Goal: Obtain resource: Download file/media

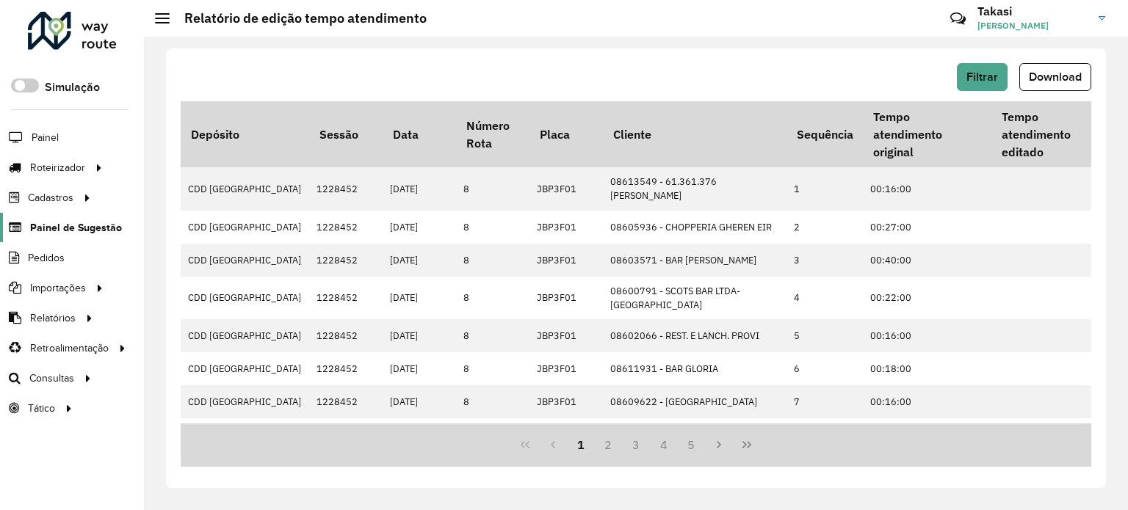
click at [75, 227] on span "Painel de Sugestão" at bounding box center [76, 227] width 92 height 15
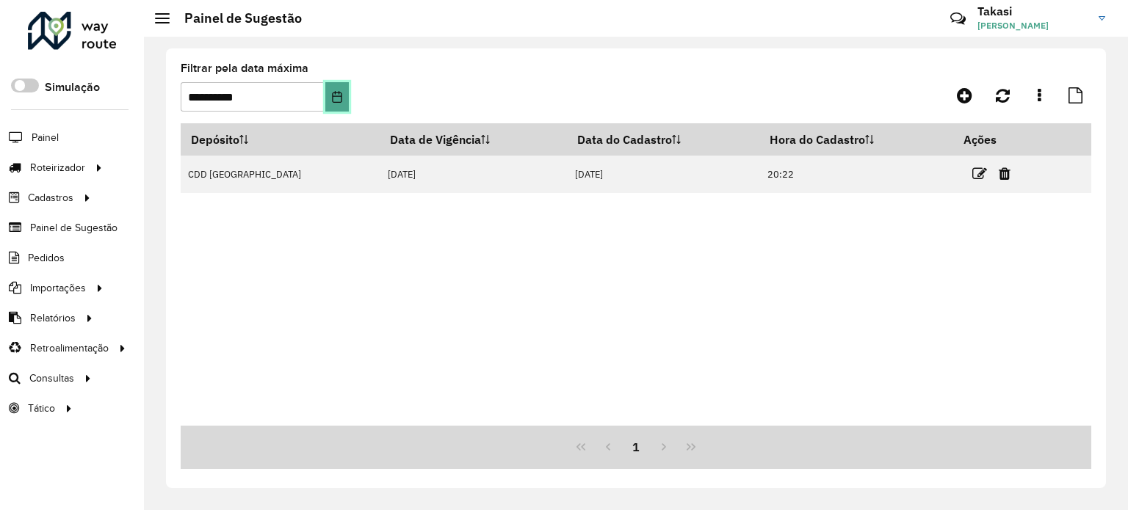
click at [340, 96] on icon "Choose Date" at bounding box center [337, 97] width 10 height 12
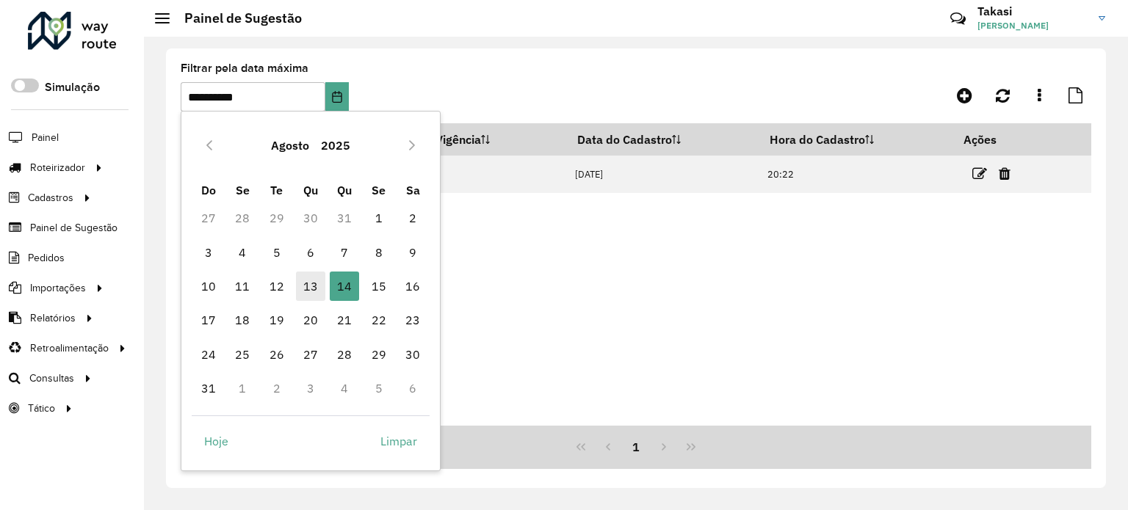
click at [314, 287] on span "13" at bounding box center [310, 286] width 29 height 29
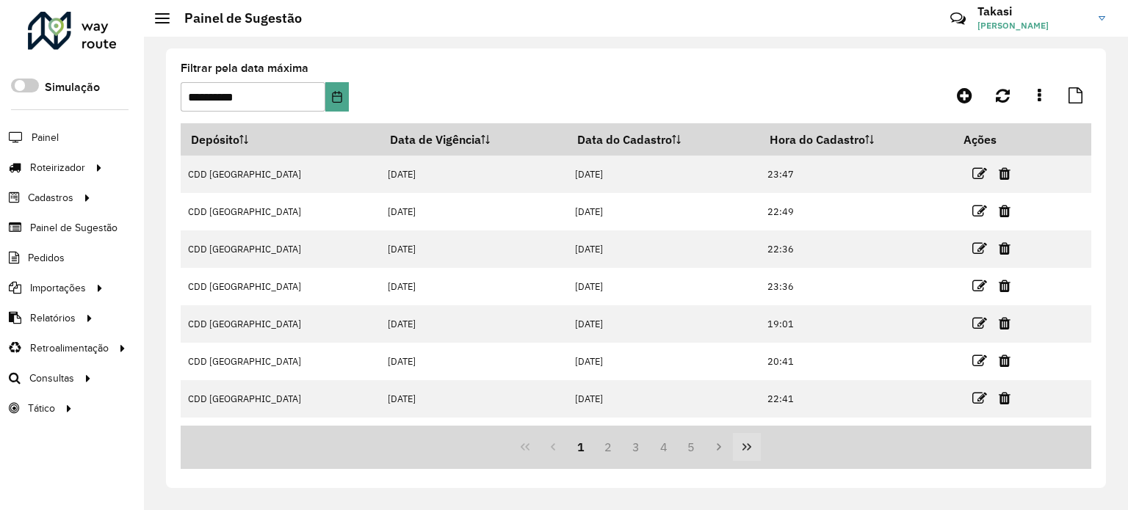
click at [751, 446] on icon "Last Page" at bounding box center [747, 447] width 12 height 12
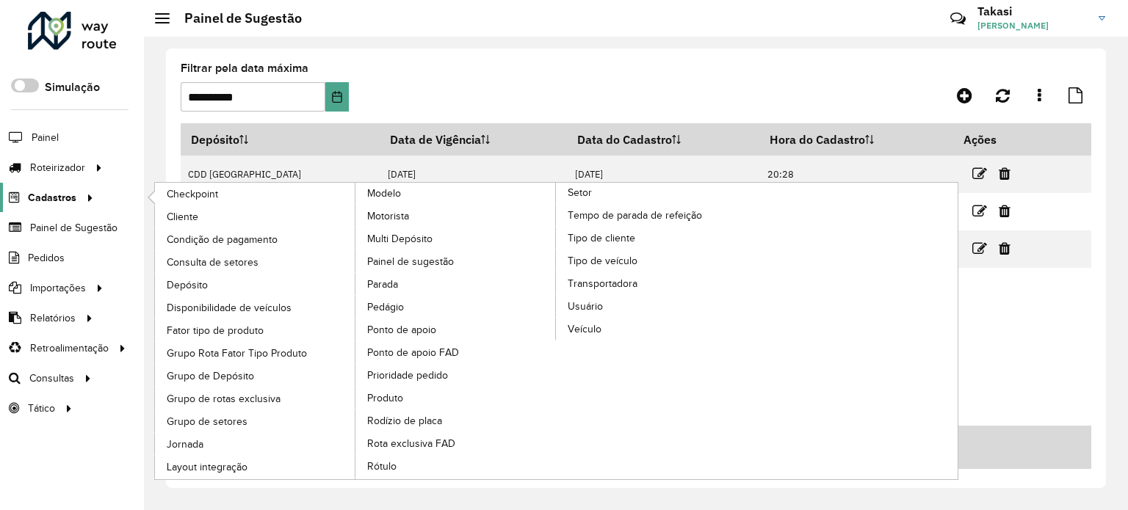
click at [81, 195] on icon at bounding box center [87, 197] width 12 height 22
click at [181, 213] on span "Cliente" at bounding box center [184, 216] width 35 height 15
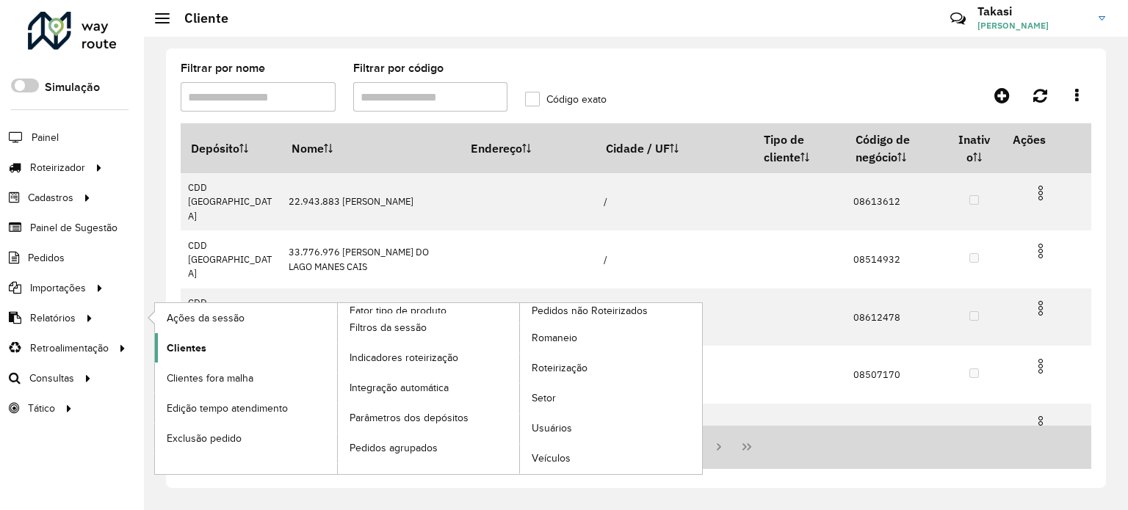
click at [186, 341] on span "Clientes" at bounding box center [187, 348] width 40 height 15
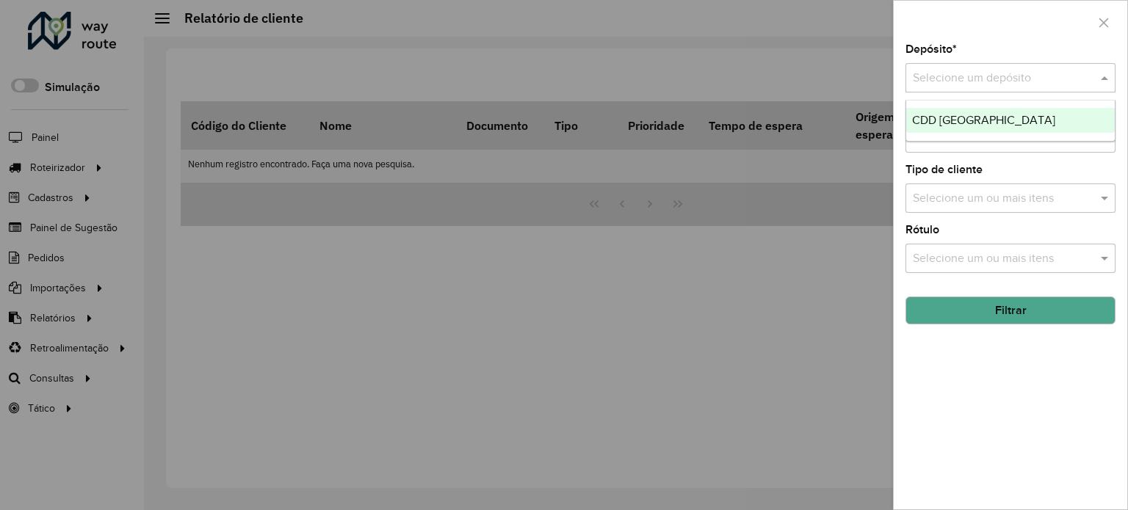
click at [1037, 79] on input "text" at bounding box center [996, 79] width 166 height 18
click at [1017, 123] on div "CDD [GEOGRAPHIC_DATA]" at bounding box center [1010, 120] width 208 height 25
click at [1056, 137] on input "text" at bounding box center [1003, 139] width 188 height 18
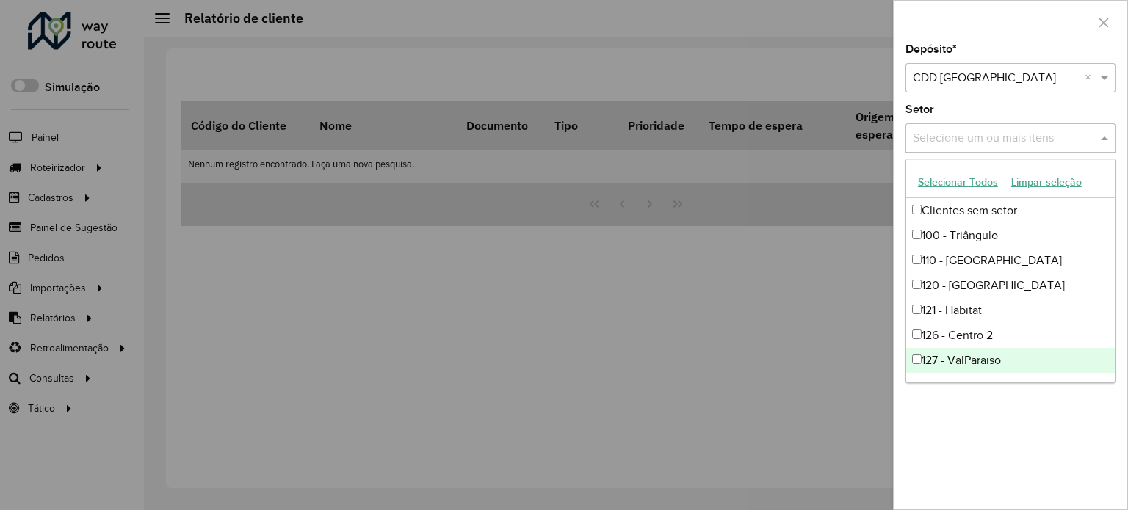
click at [1025, 449] on div "Depósito * Selecione um depósito × CDD Petropolis × Setor Selecione um ou mais …" at bounding box center [1009, 276] width 233 height 465
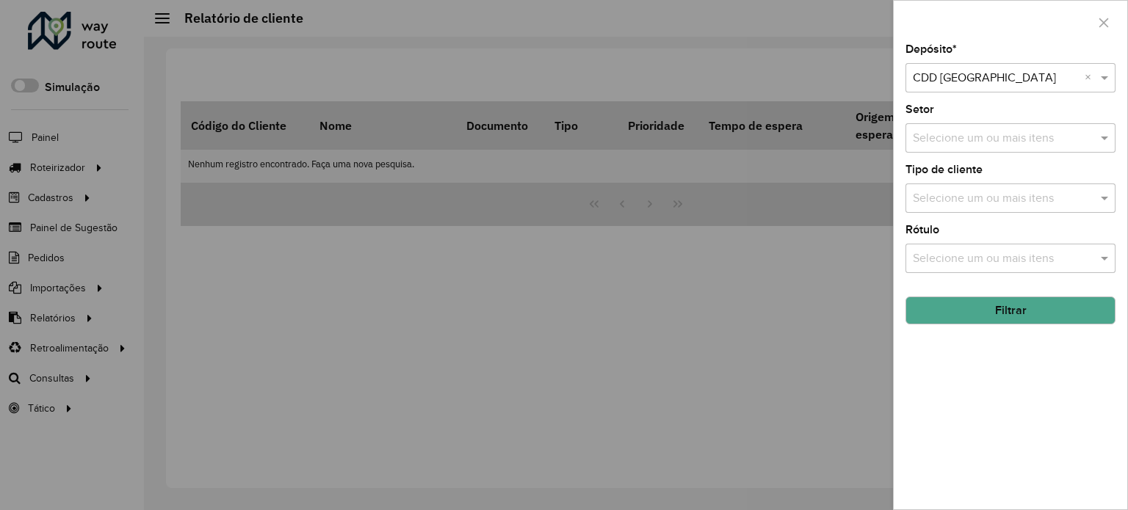
click at [1048, 305] on button "Filtrar" at bounding box center [1010, 311] width 210 height 28
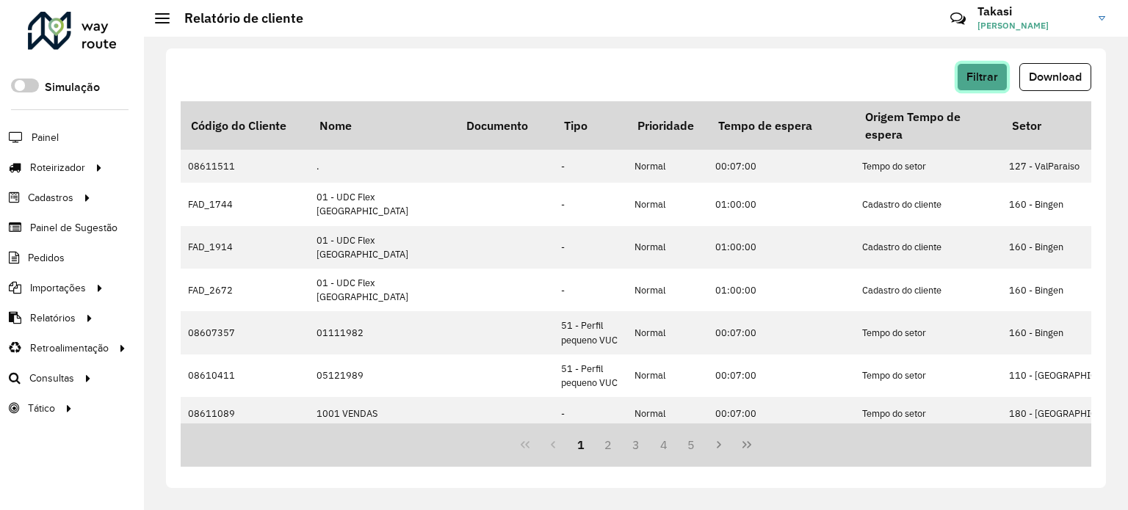
click at [974, 68] on button "Filtrar" at bounding box center [982, 77] width 51 height 28
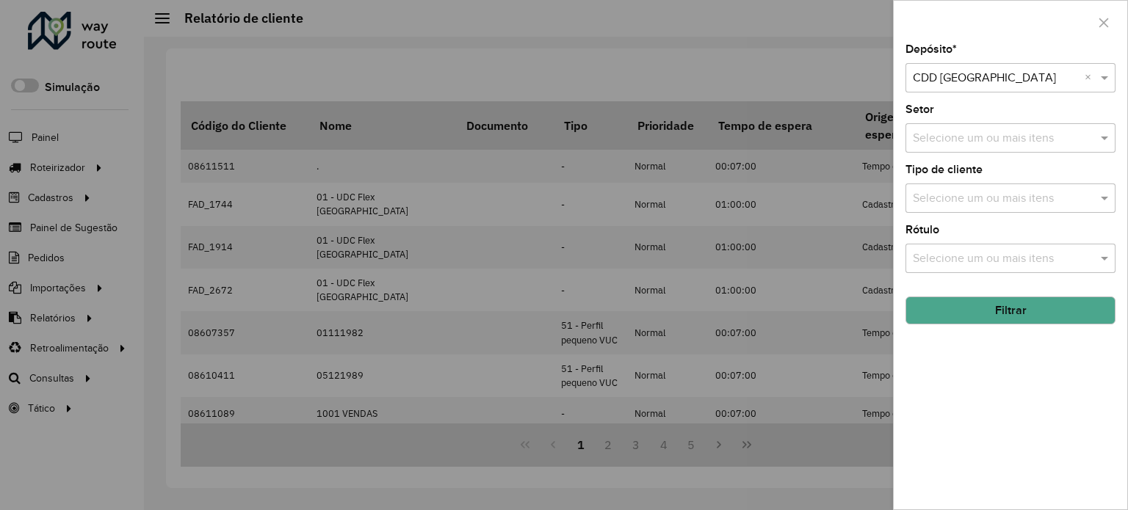
click at [1034, 316] on button "Filtrar" at bounding box center [1010, 311] width 210 height 28
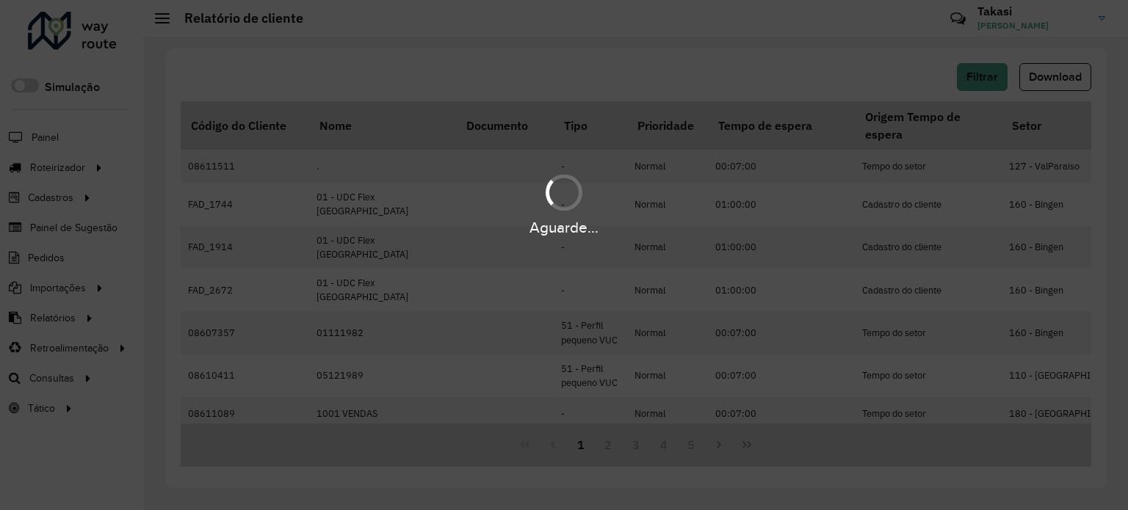
click at [1061, 79] on div "Aguarde..." at bounding box center [564, 255] width 1128 height 510
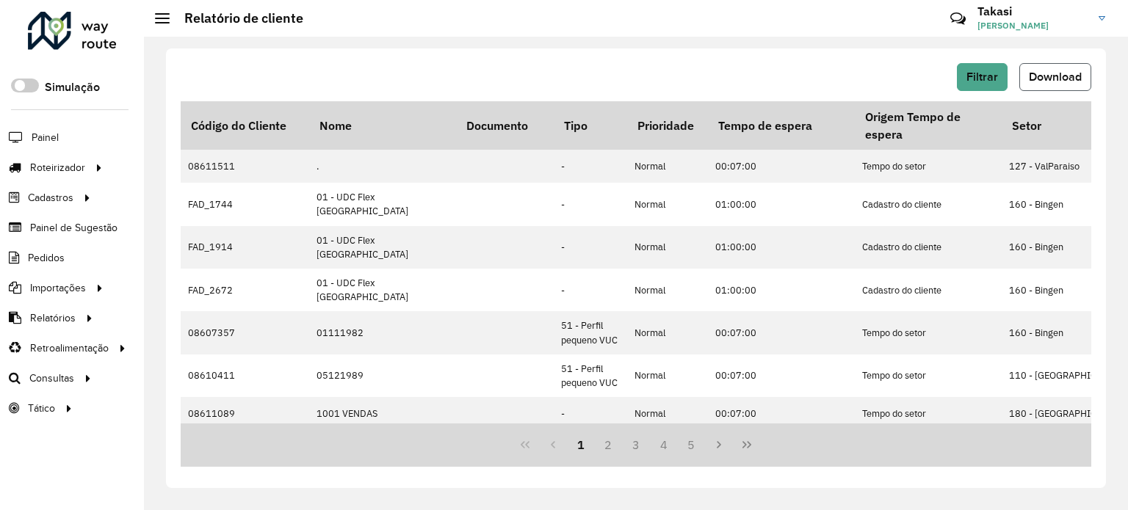
click at [1059, 77] on span "Download" at bounding box center [1055, 76] width 53 height 12
